Goal: Transaction & Acquisition: Download file/media

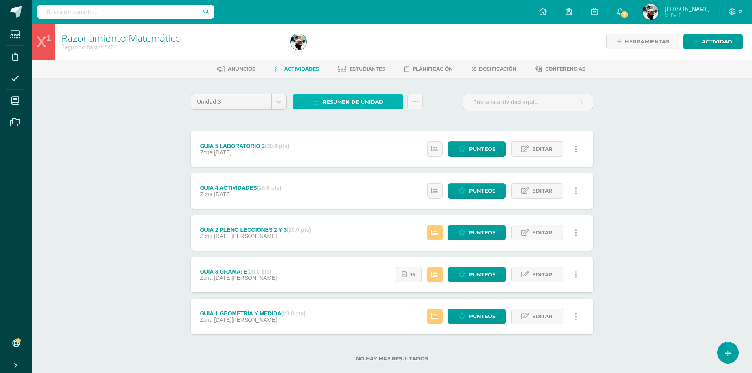
click at [352, 104] on span "Resumen de unidad" at bounding box center [353, 102] width 61 height 15
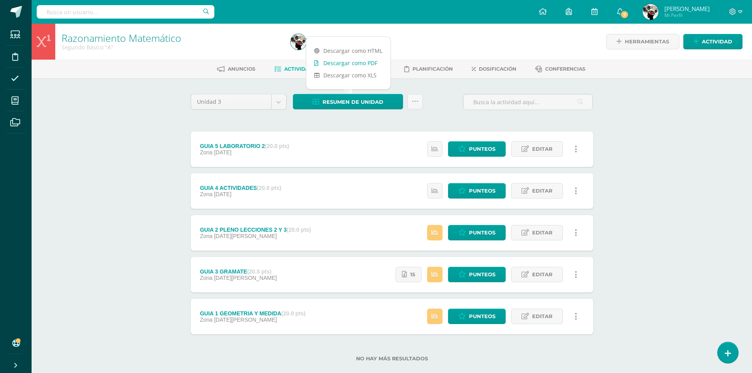
click at [359, 63] on link "Descargar como PDF" at bounding box center [348, 63] width 84 height 12
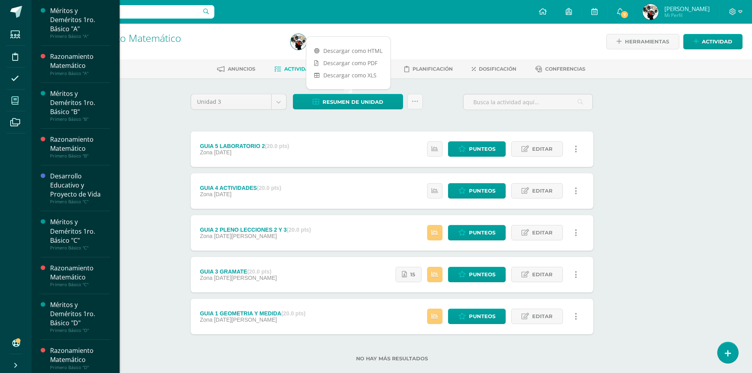
click at [15, 100] on icon at bounding box center [14, 101] width 7 height 8
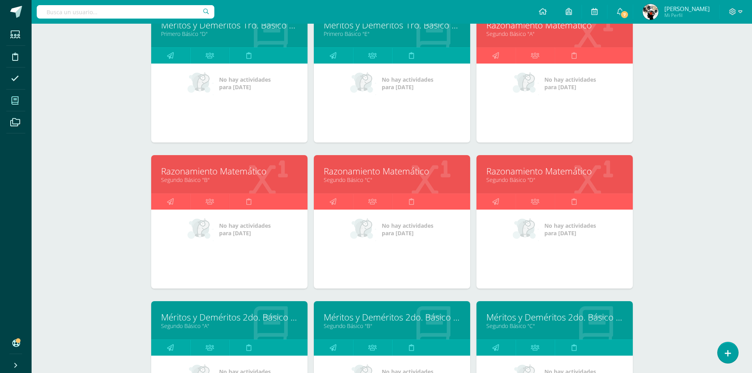
scroll to position [499, 0]
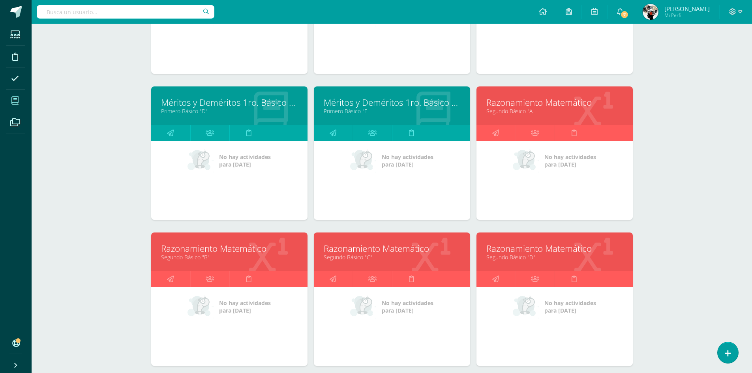
click at [232, 255] on link "Segundo Básico "B"" at bounding box center [229, 258] width 137 height 8
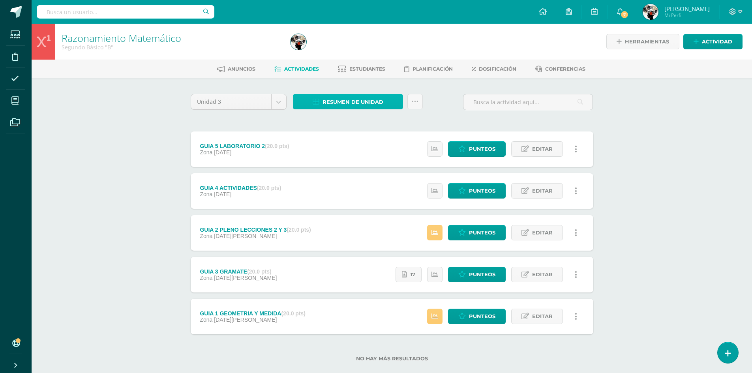
click at [346, 100] on span "Resumen de unidad" at bounding box center [353, 102] width 61 height 15
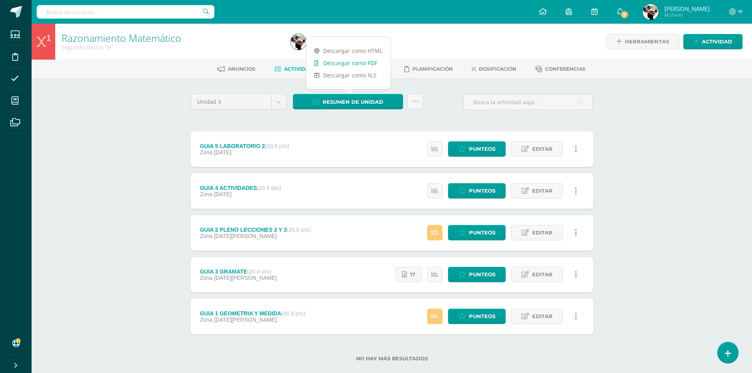
click at [365, 66] on link "Descargar como PDF" at bounding box center [348, 63] width 84 height 12
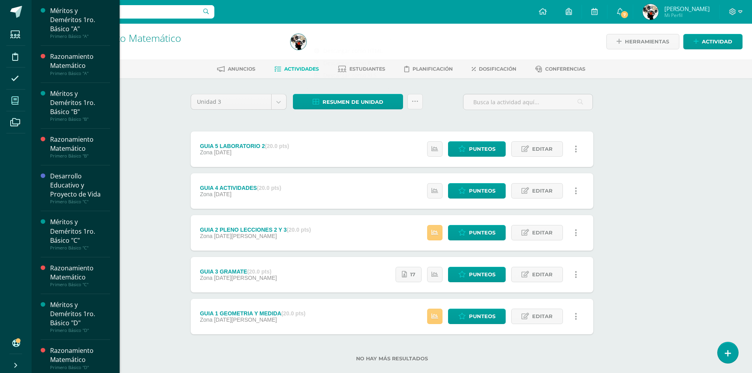
click at [18, 100] on icon at bounding box center [14, 101] width 7 height 8
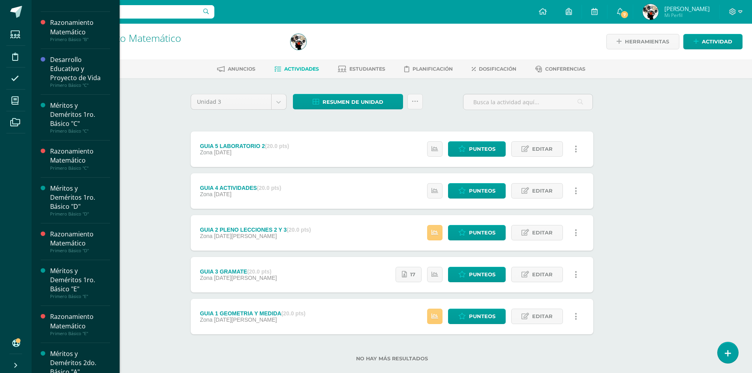
scroll to position [197, 0]
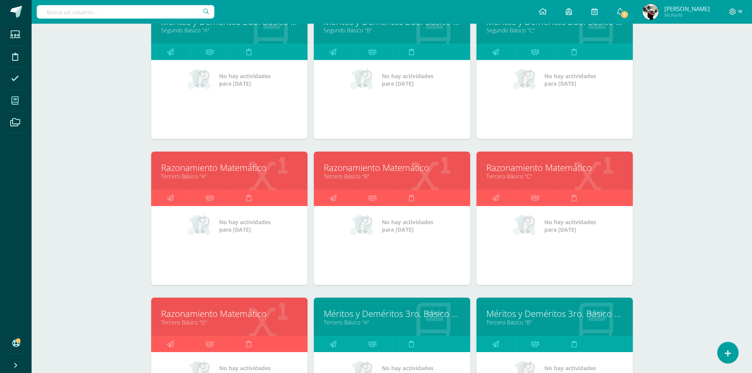
scroll to position [858, 0]
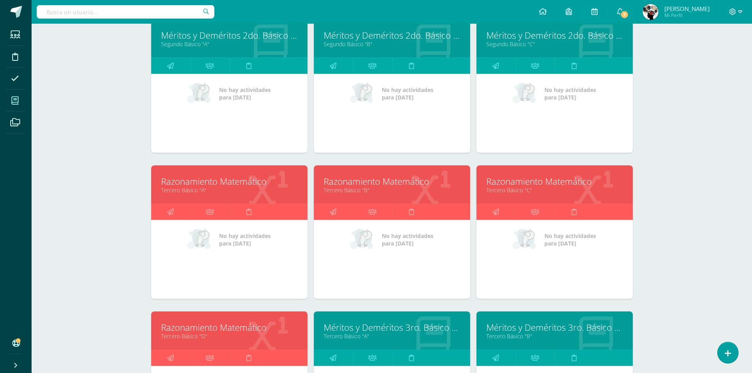
click at [257, 191] on link "Tercero Básico "A"" at bounding box center [229, 190] width 137 height 8
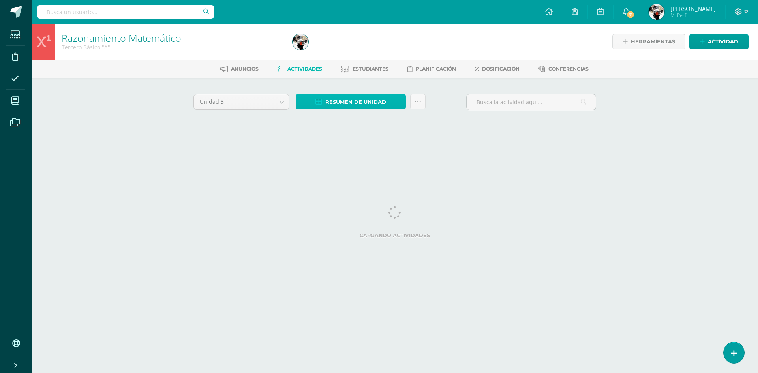
click at [358, 98] on span "Resumen de unidad" at bounding box center [355, 102] width 61 height 15
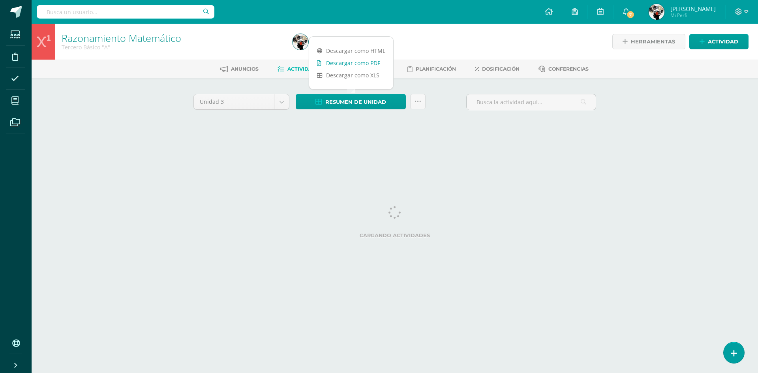
click at [360, 60] on link "Descargar como PDF" at bounding box center [351, 63] width 84 height 12
